Goal: Information Seeking & Learning: Learn about a topic

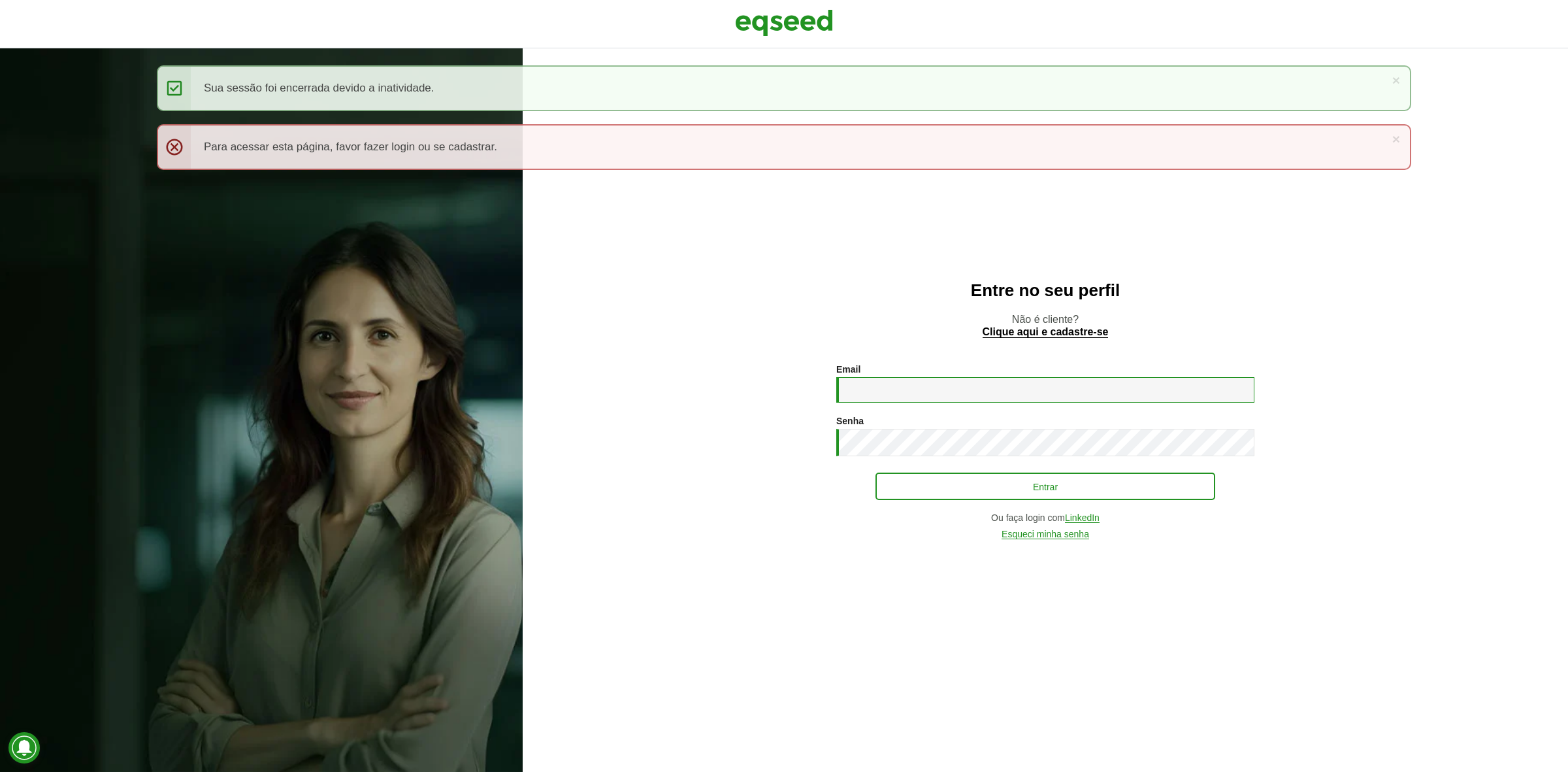
type input "**********"
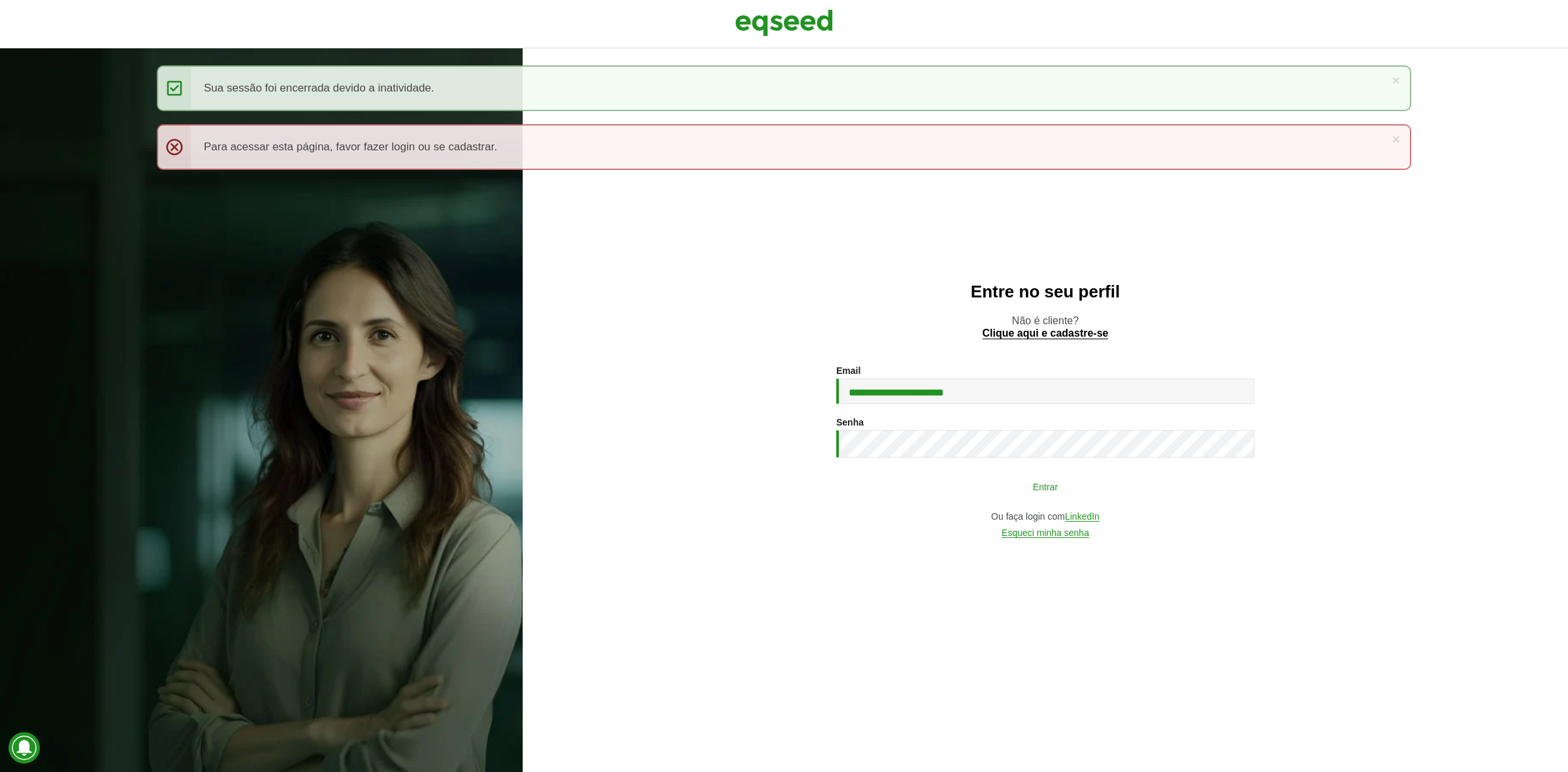
click at [942, 486] on button "Entrar" at bounding box center [1045, 486] width 340 height 25
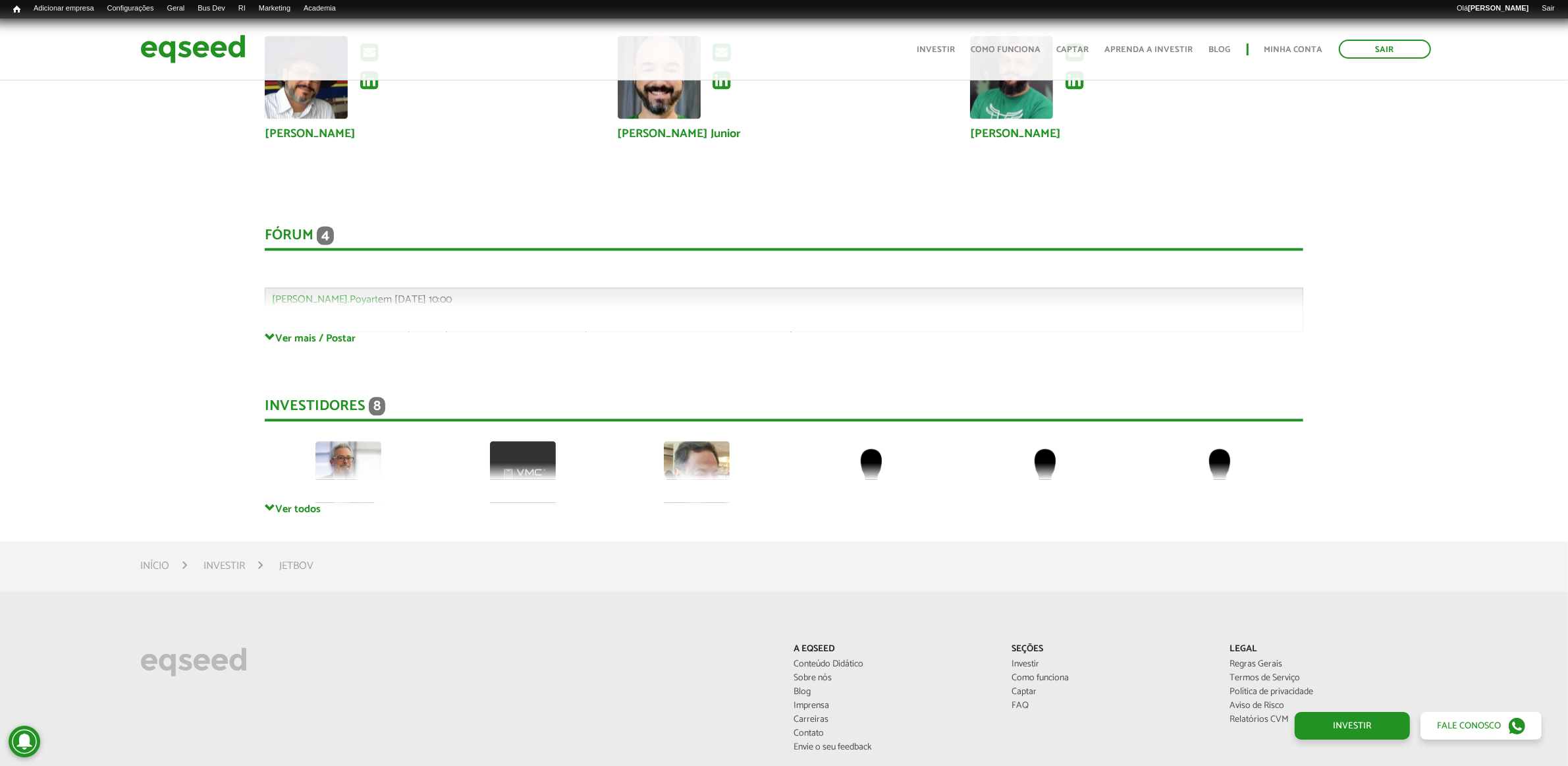
scroll to position [3705, 0]
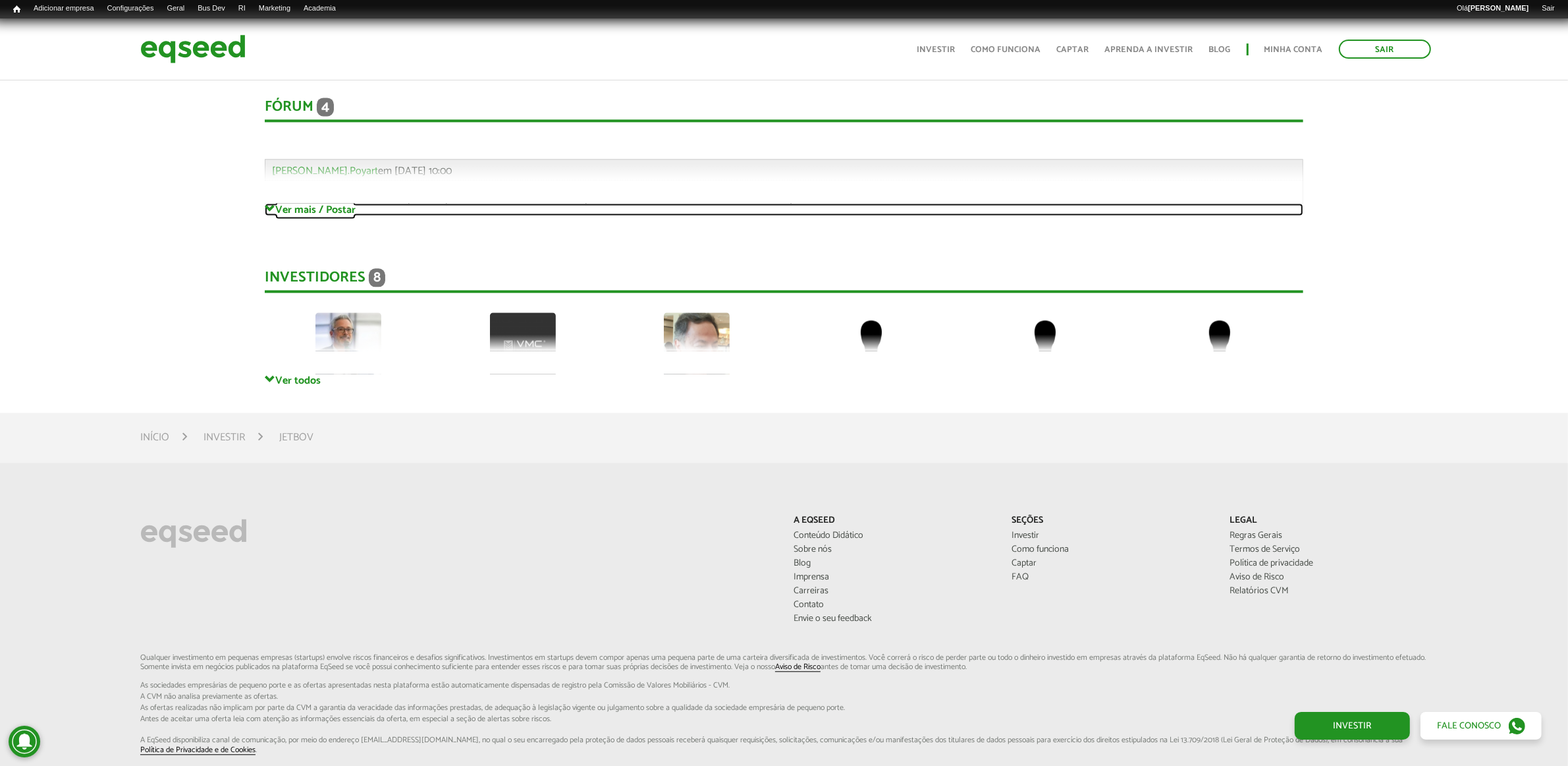
click at [320, 210] on link "Ver mais / Postar" at bounding box center [784, 209] width 1038 height 13
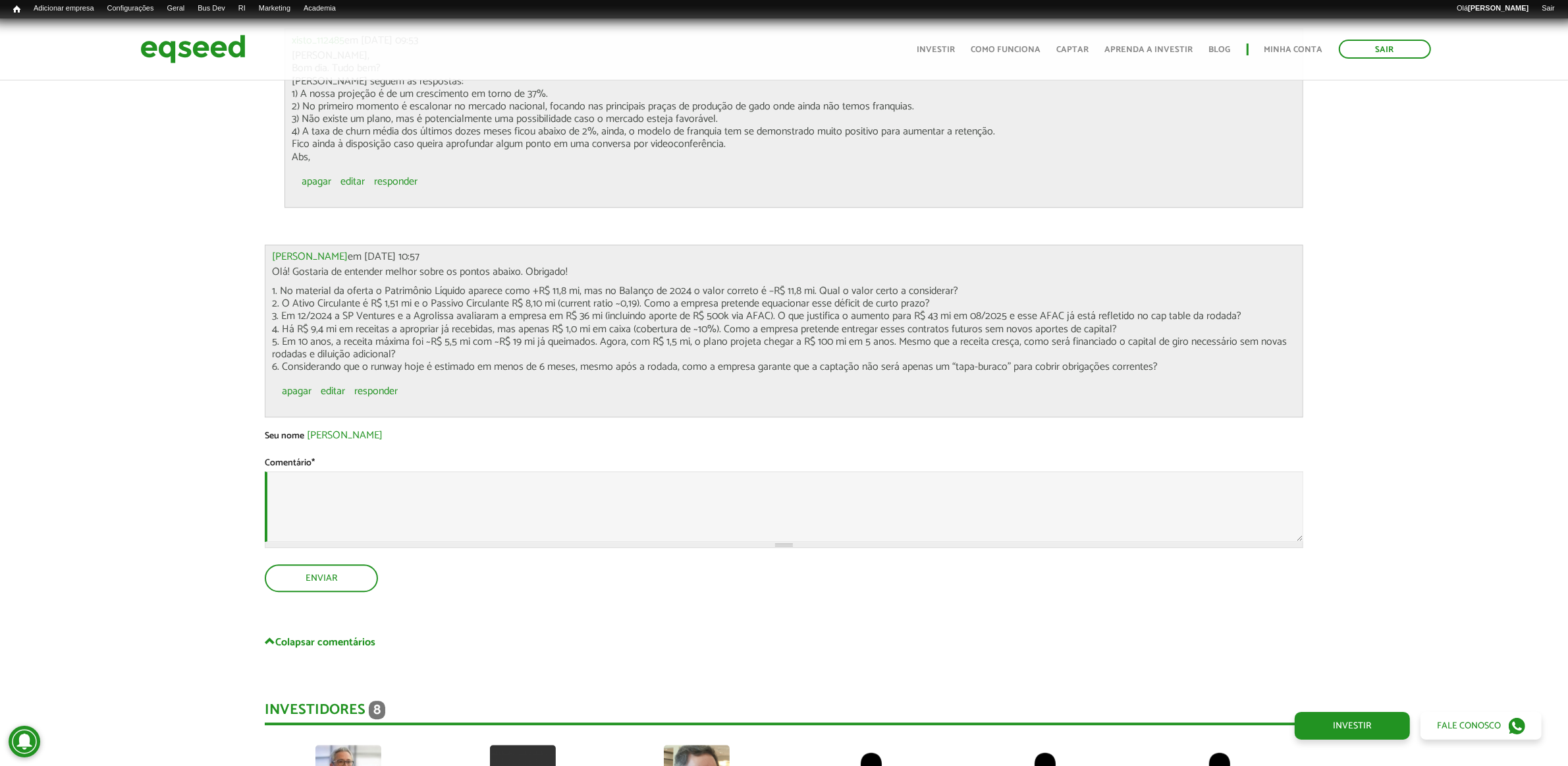
scroll to position [4282, 0]
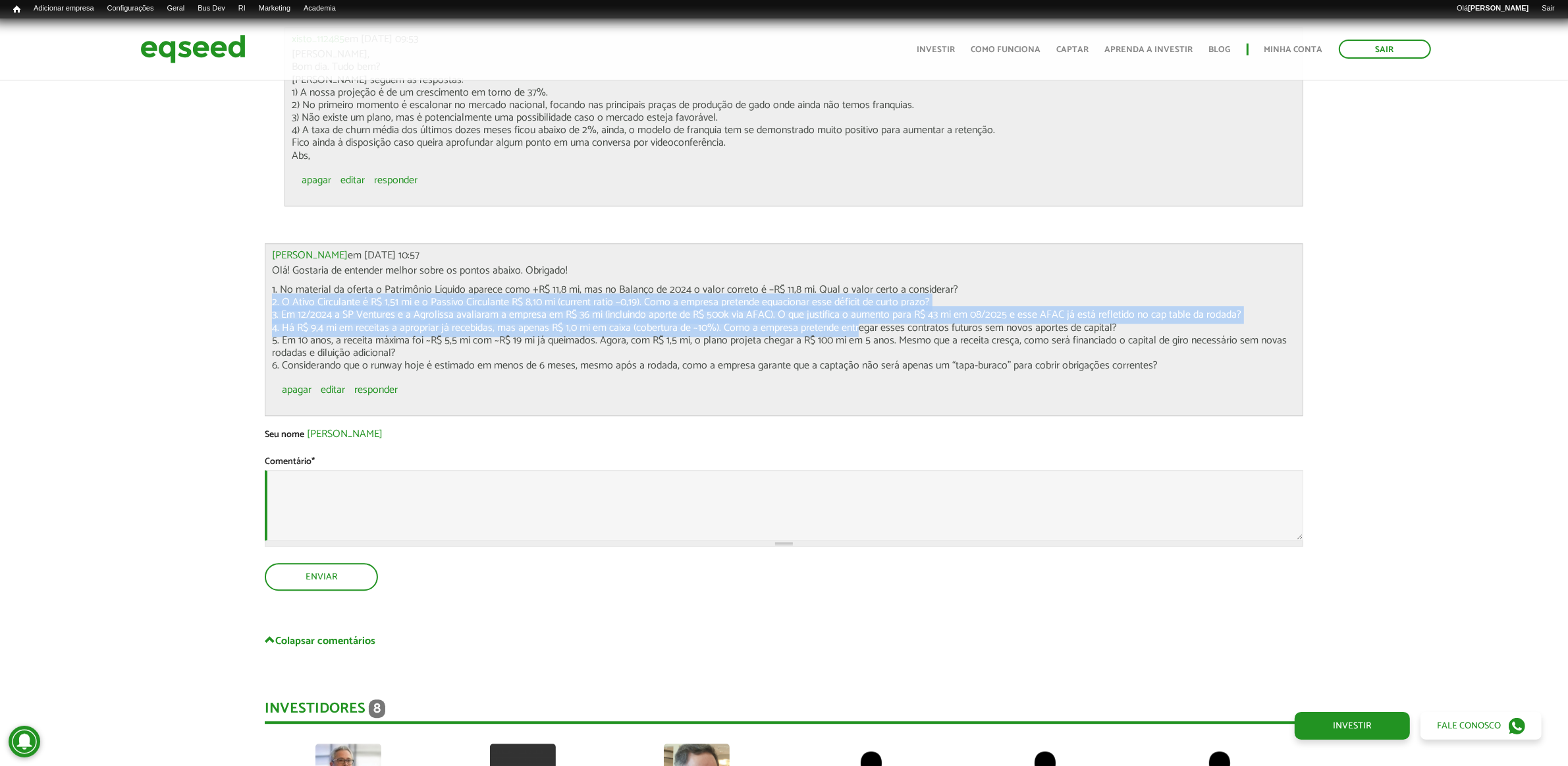
drag, startPoint x: 852, startPoint y: 318, endPoint x: 1107, endPoint y: 299, distance: 255.7
click at [1107, 299] on p "1. No material da oferta o Patrimônio Líquido aparece como +R$ 11,8 mi, mas no …" at bounding box center [784, 328] width 1024 height 88
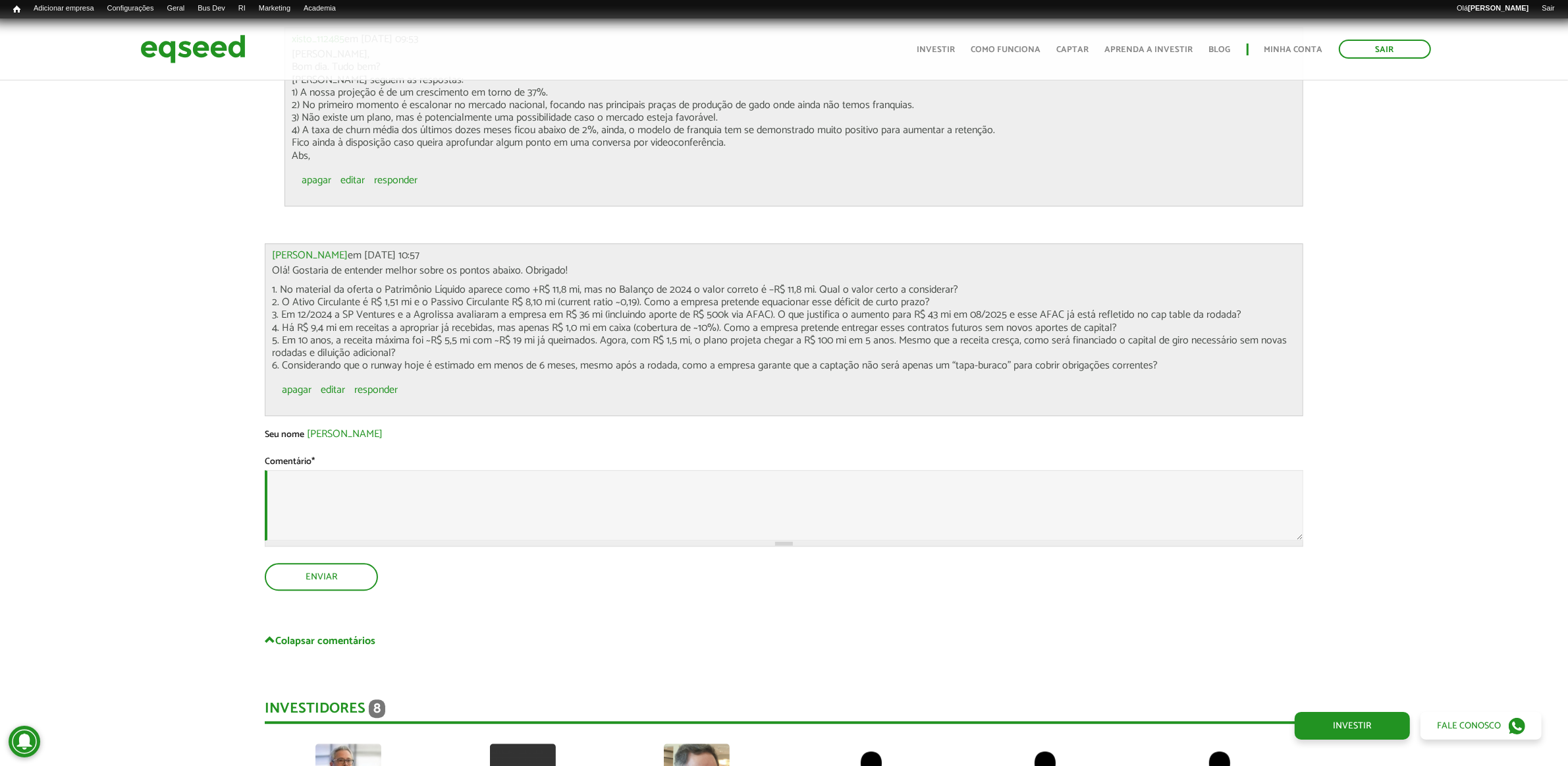
click at [429, 330] on p "1. No material da oferta o Patrimônio Líquido aparece como +R$ 11,8 mi, mas no …" at bounding box center [784, 328] width 1024 height 88
drag, startPoint x: 303, startPoint y: 319, endPoint x: 1245, endPoint y: 310, distance: 942.0
click at [1245, 310] on p "1. No material da oferta o Patrimônio Líquido aparece como +R$ 11,8 mi, mas no …" at bounding box center [784, 328] width 1024 height 88
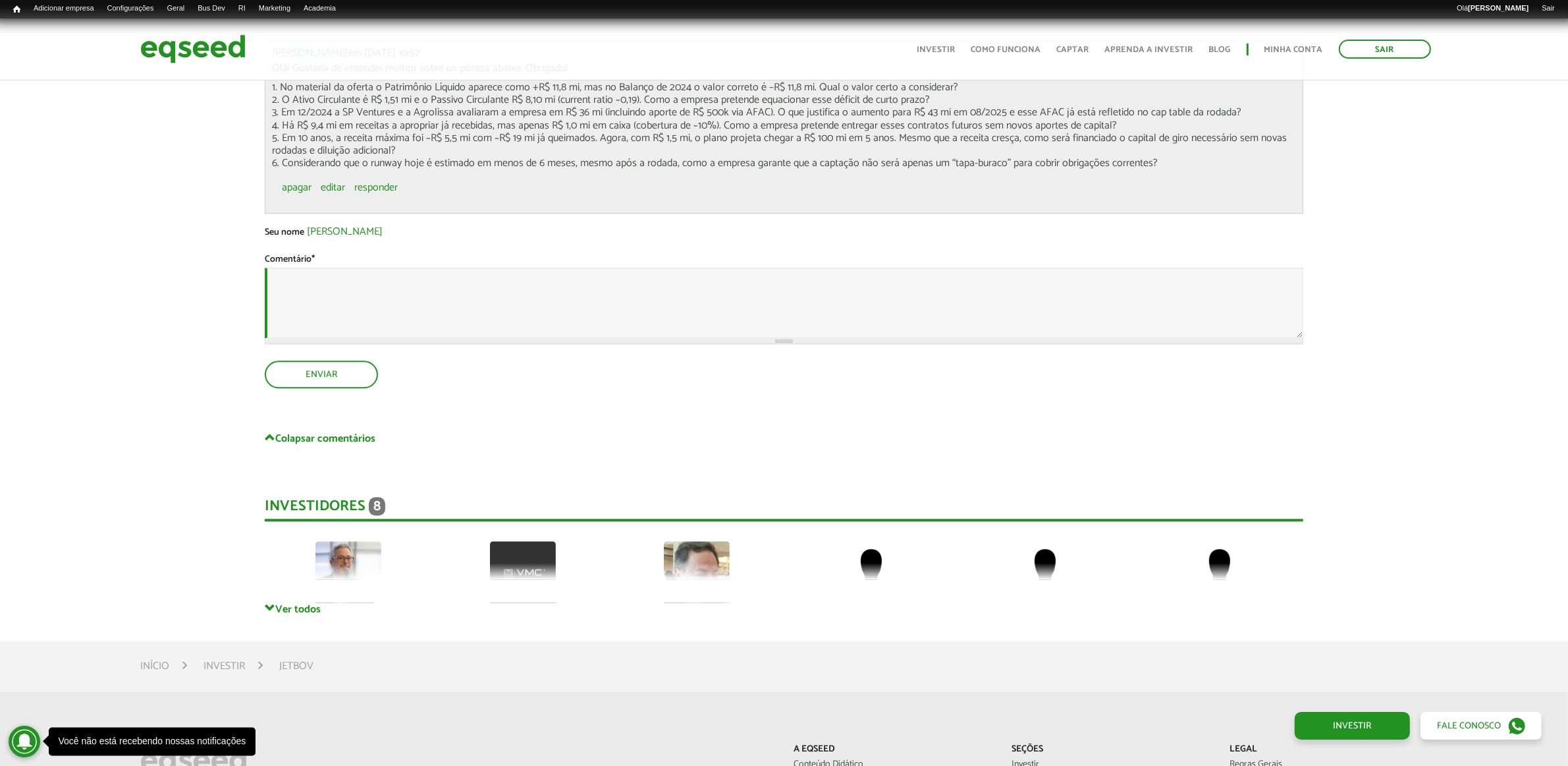
scroll to position [4776, 0]
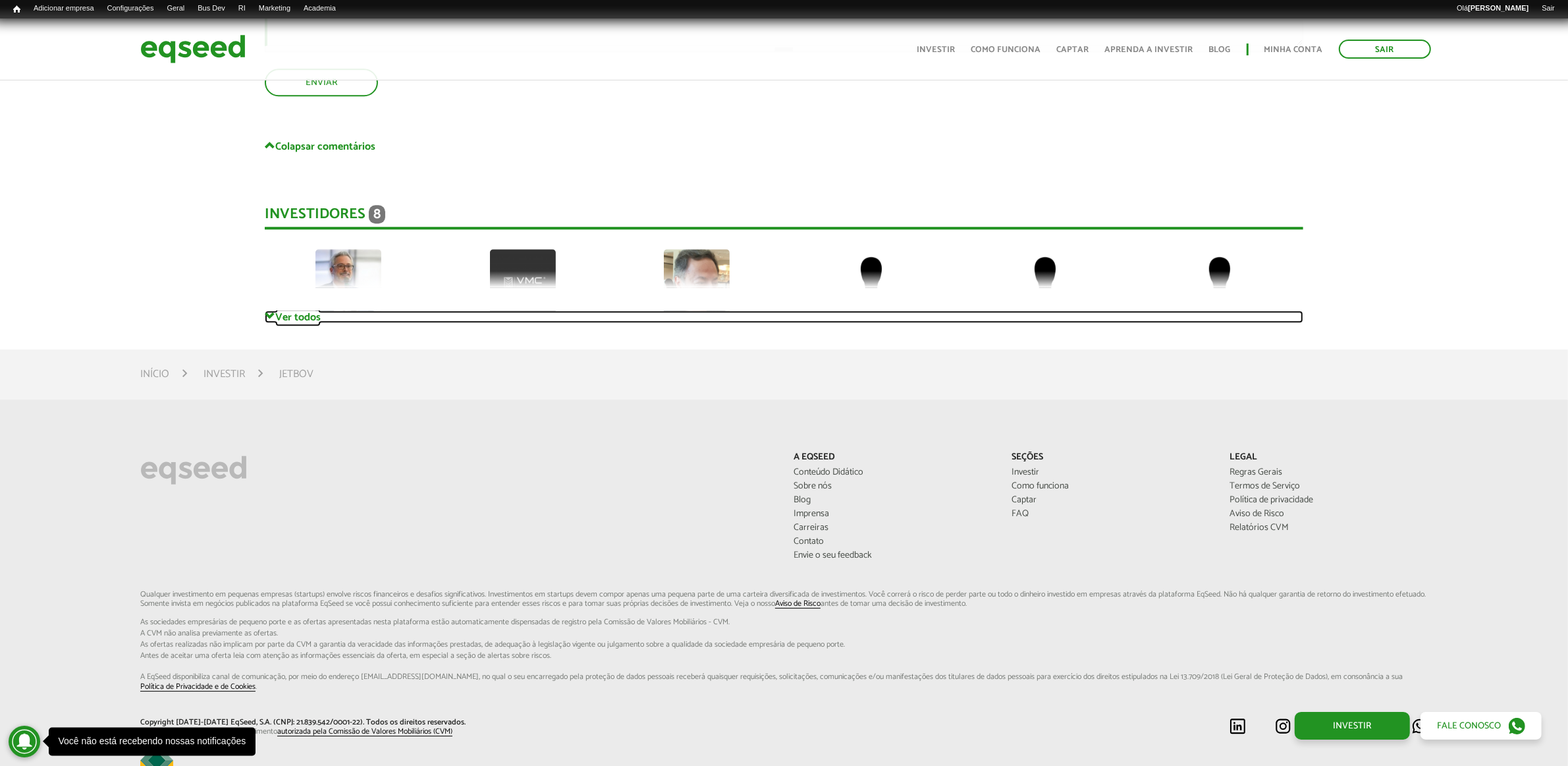
click at [314, 314] on link "Ver todos" at bounding box center [784, 317] width 1038 height 13
